Goal: Information Seeking & Learning: Learn about a topic

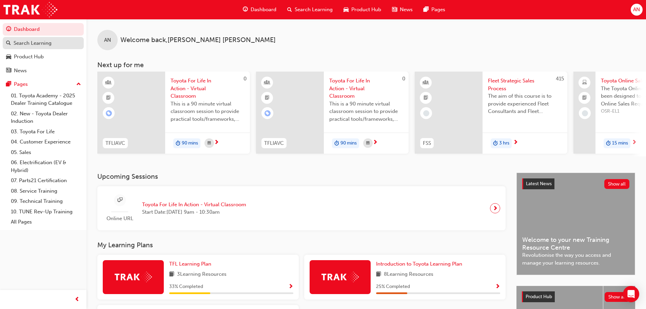
click at [36, 42] on div "Search Learning" at bounding box center [33, 43] width 38 height 8
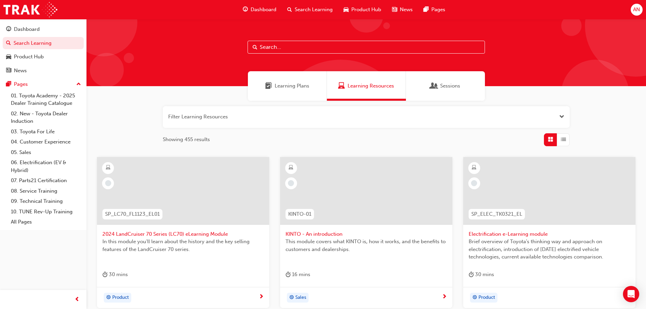
click at [289, 91] on div "Learning Plans" at bounding box center [287, 86] width 79 height 30
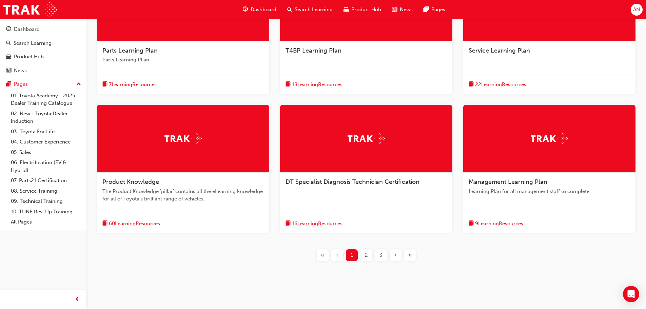
scroll to position [191, 0]
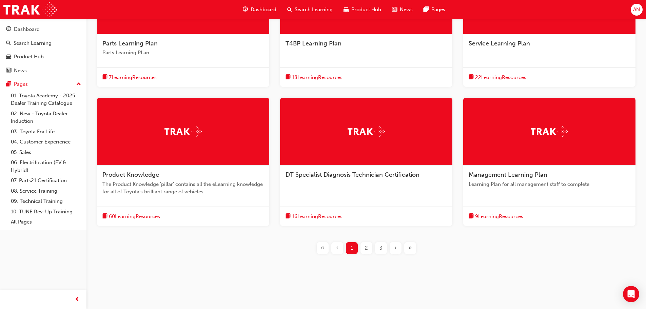
click at [137, 220] on span "60 Learning Resources" at bounding box center [134, 217] width 51 height 8
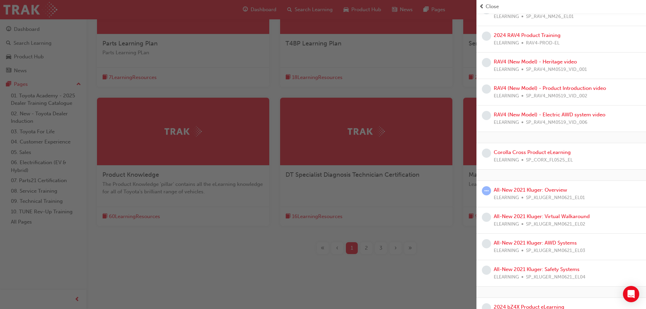
scroll to position [509, 0]
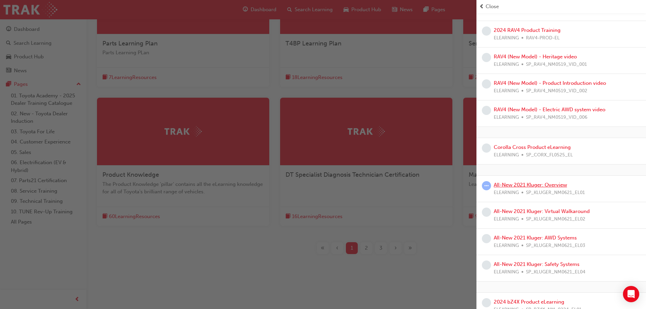
click at [543, 187] on link "All-New 2021 Kluger: Overview" at bounding box center [530, 185] width 73 height 6
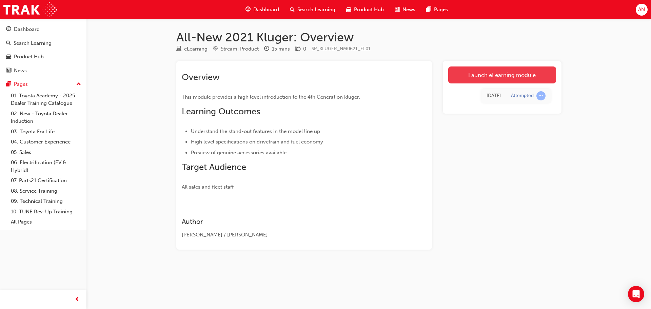
click at [487, 71] on link "Launch eLearning module" at bounding box center [503, 75] width 108 height 17
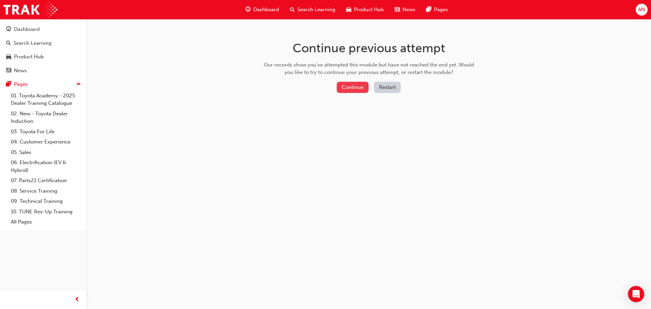
click at [349, 84] on button "Continue" at bounding box center [353, 87] width 32 height 11
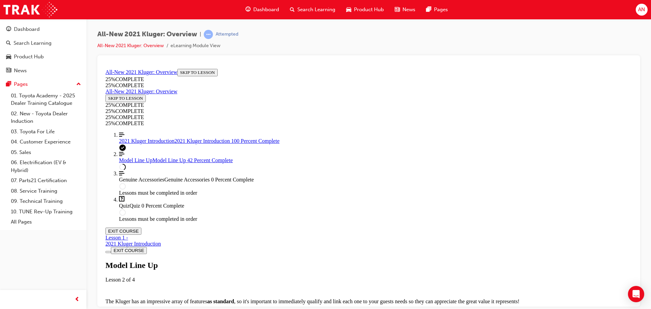
scroll to position [898, 0]
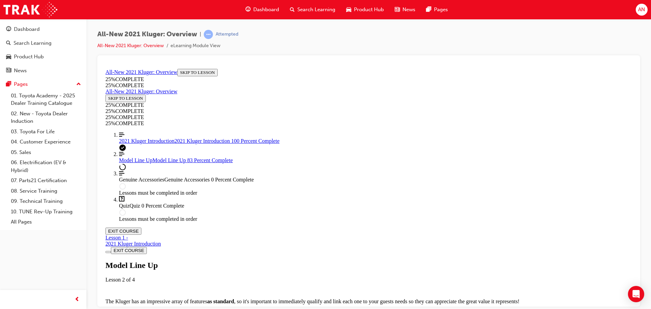
drag, startPoint x: 319, startPoint y: 108, endPoint x: 313, endPoint y: 193, distance: 85.0
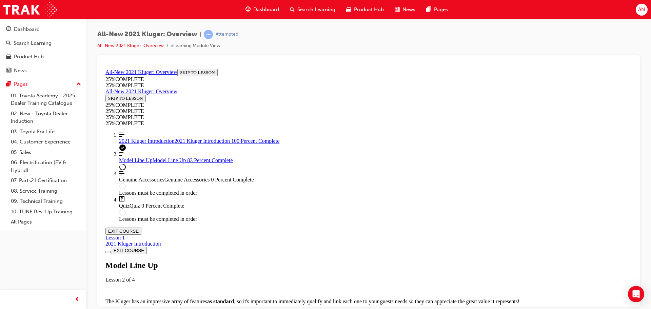
scroll to position [1133, 0]
